Goal: Check status: Check status

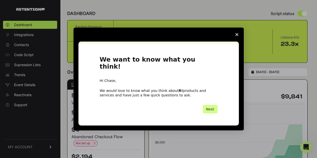
click at [235, 36] on icon "Close survey" at bounding box center [236, 34] width 3 height 3
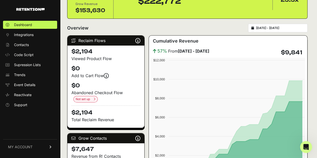
scroll to position [44, 0]
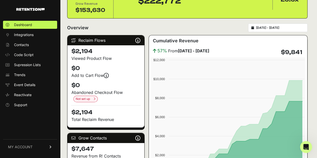
type input "[DATE]"
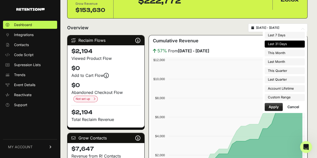
click at [272, 29] on input "[DATE] - [DATE]" at bounding box center [280, 28] width 48 height 4
type input "[DATE]"
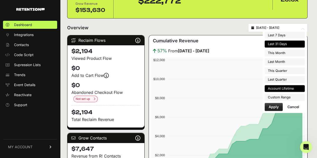
type input "[DATE]"
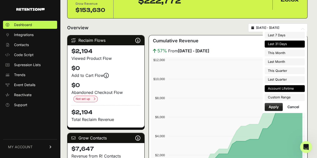
type input "[DATE]"
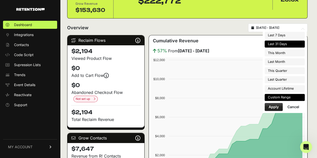
click at [276, 97] on li "Custom Range" at bounding box center [284, 97] width 40 height 7
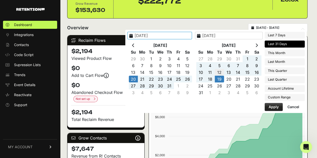
type input "[DATE]"
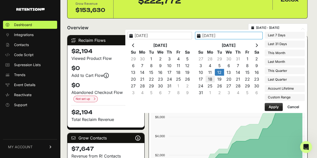
type input "[DATE]"
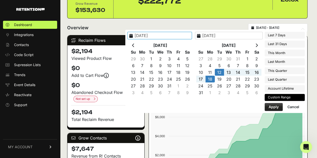
type input "[DATE]"
click at [268, 105] on button "Apply" at bounding box center [273, 107] width 18 height 8
type input "[DATE] - [DATE]"
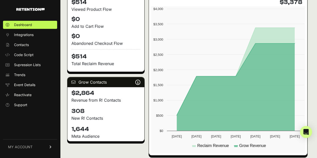
scroll to position [105, 0]
